Goal: Task Accomplishment & Management: Use online tool/utility

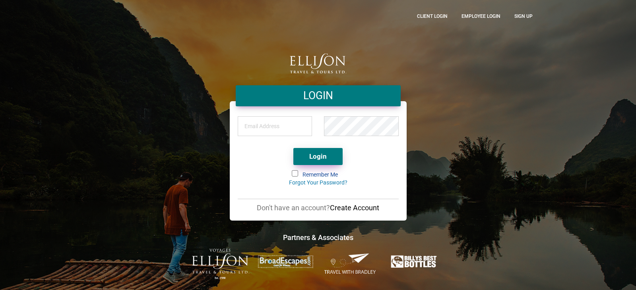
type input "[PERSON_NAME][EMAIL_ADDRESS][DOMAIN_NAME]"
click at [325, 154] on button "Login" at bounding box center [317, 156] width 49 height 17
type input "[PERSON_NAME][EMAIL_ADDRESS][DOMAIN_NAME]"
click at [322, 153] on button "Login" at bounding box center [317, 156] width 49 height 17
